Goal: Task Accomplishment & Management: Use online tool/utility

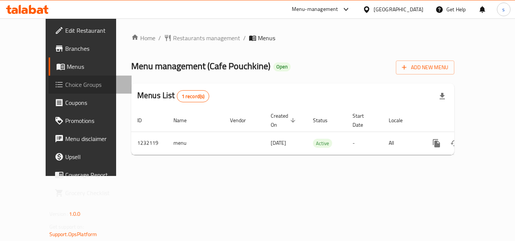
click at [49, 91] on link "Choice Groups" at bounding box center [90, 85] width 83 height 18
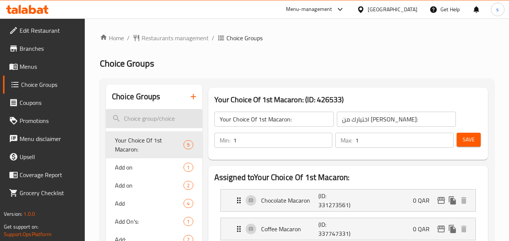
click at [153, 122] on input "search" at bounding box center [154, 118] width 96 height 19
paste input "Add-ons"
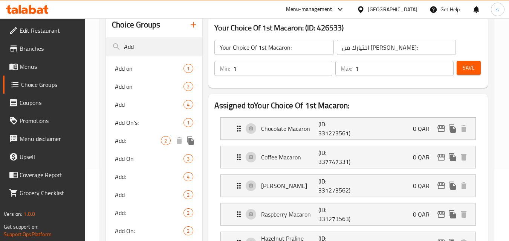
scroll to position [75, 0]
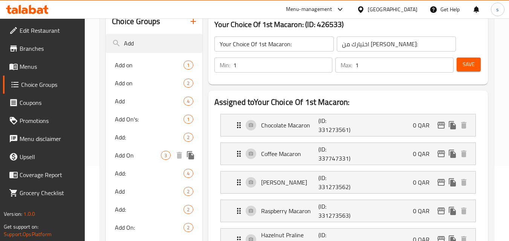
type input "Add"
click at [126, 157] on span "Add On" at bounding box center [138, 155] width 46 height 9
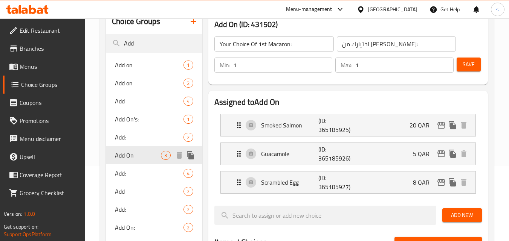
type input "Add On"
type input "الإضافات"
type input "0"
type input "3"
click at [21, 104] on span "Coupons" at bounding box center [50, 102] width 60 height 9
